Goal: Check status: Check status

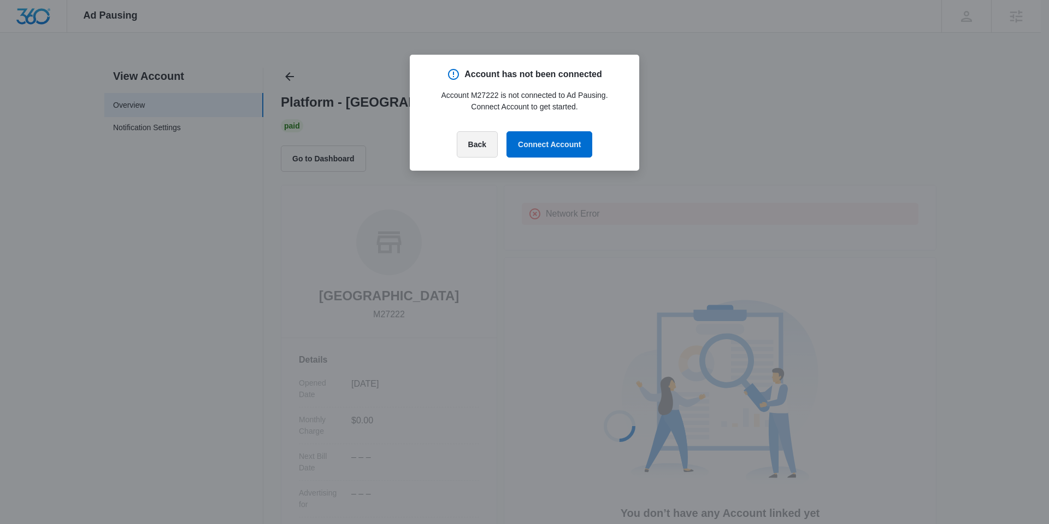
click at [486, 151] on button "Back" at bounding box center [477, 144] width 41 height 26
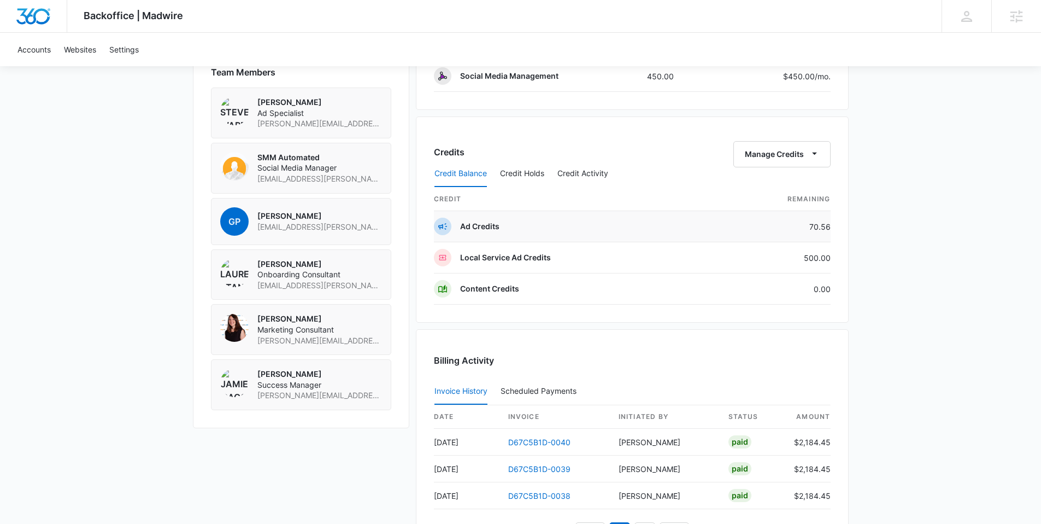
scroll to position [905, 0]
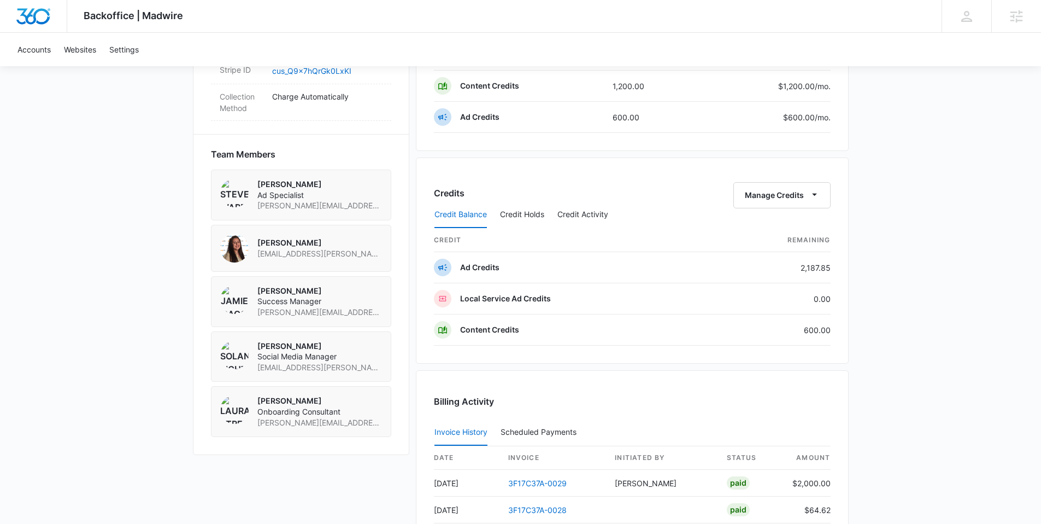
scroll to position [839, 0]
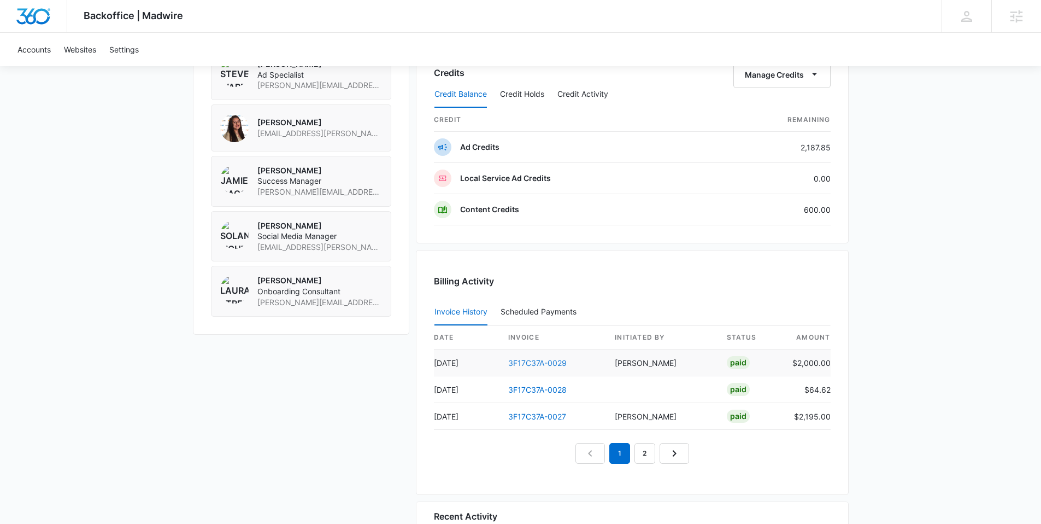
click at [541, 366] on link "3F17C37A-0029" at bounding box center [537, 362] width 58 height 9
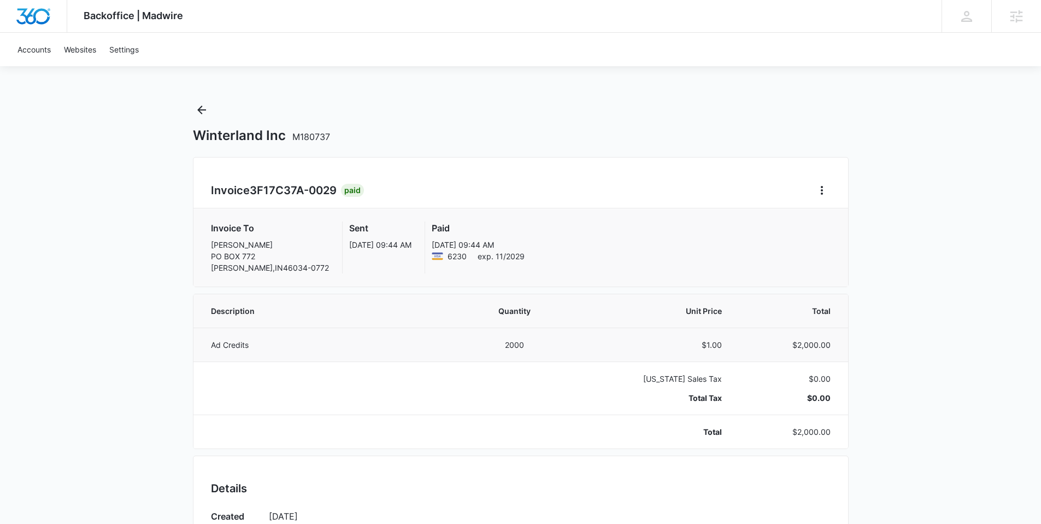
scroll to position [206, 0]
